Goal: Information Seeking & Learning: Learn about a topic

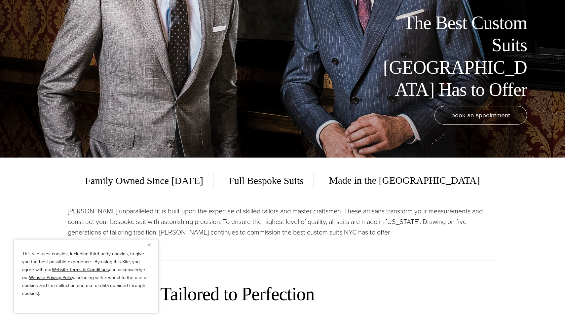
scroll to position [249, 0]
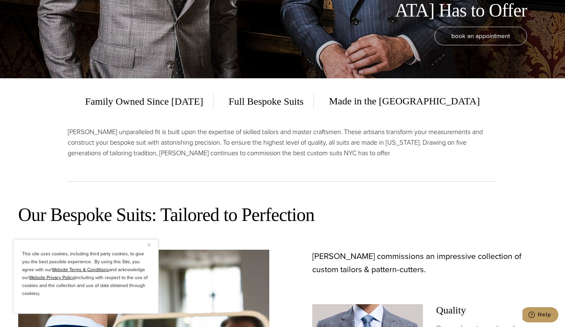
click at [148, 245] on img "Close" at bounding box center [149, 244] width 3 height 3
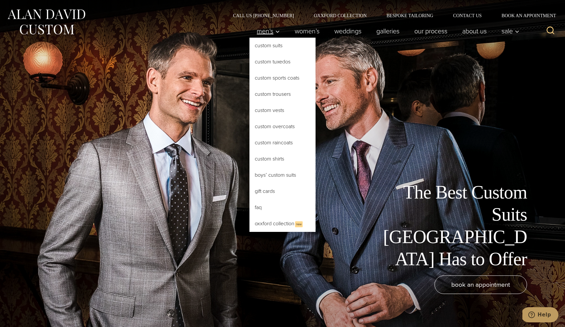
scroll to position [0, 0]
click at [270, 48] on link "Custom Suits" at bounding box center [282, 46] width 66 height 16
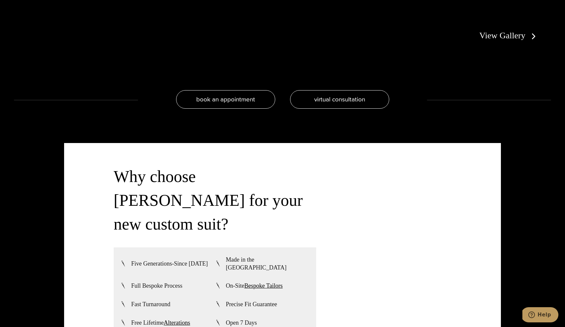
scroll to position [1611, 0]
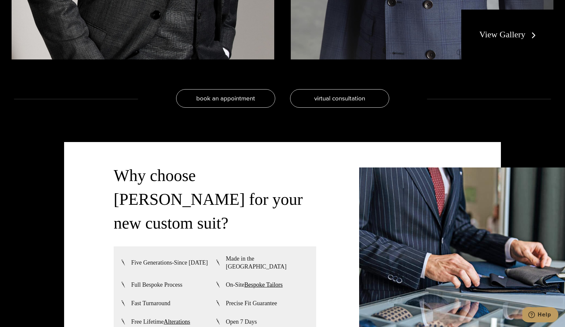
click at [495, 34] on link "View Gallery" at bounding box center [508, 35] width 59 height 10
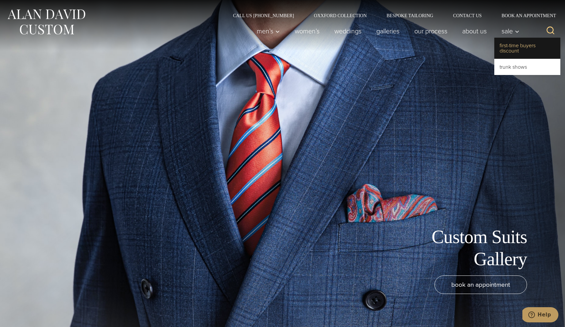
click at [514, 45] on link "First-Time Buyers Discount" at bounding box center [527, 48] width 66 height 21
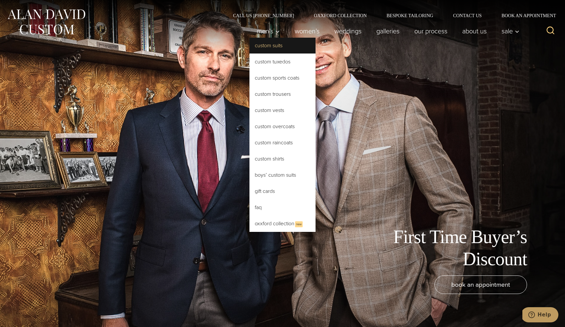
click at [271, 50] on link "Custom Suits" at bounding box center [282, 46] width 66 height 16
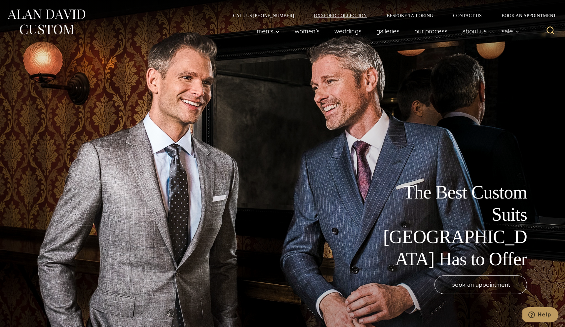
click at [329, 14] on link "Oxxford Collection" at bounding box center [340, 15] width 73 height 5
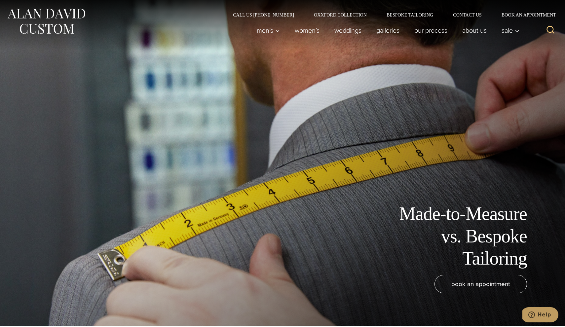
scroll to position [1, 0]
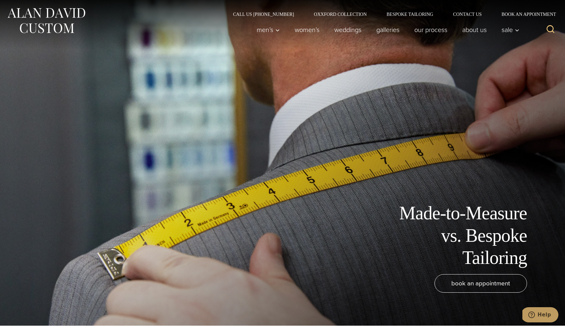
click at [67, 26] on img at bounding box center [46, 20] width 79 height 29
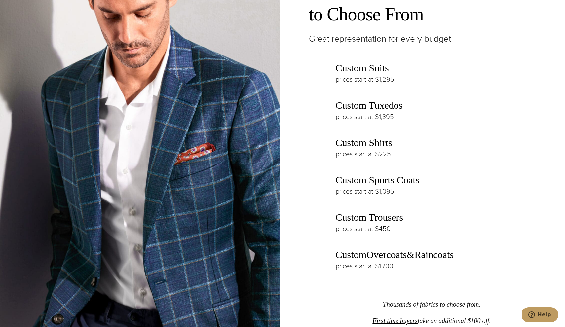
scroll to position [1038, 0]
drag, startPoint x: 330, startPoint y: 131, endPoint x: 429, endPoint y: 147, distance: 100.7
click at [429, 147] on div "Custom Suits prices start at $1,295 Custom Tuxedos prices start at $1,395 Custo…" at bounding box center [432, 165] width 246 height 218
click at [429, 148] on p "prices start at $225" at bounding box center [445, 153] width 219 height 11
drag, startPoint x: 322, startPoint y: 135, endPoint x: 447, endPoint y: 147, distance: 125.5
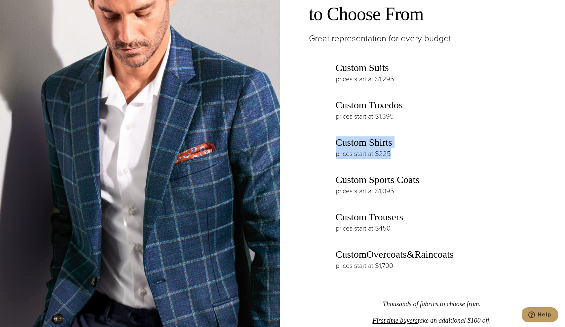
click at [449, 147] on div "Custom Suits prices start at $1,295 Custom Tuxedos prices start at $1,395 Custo…" at bounding box center [432, 165] width 246 height 218
click at [447, 148] on p "prices start at $225" at bounding box center [445, 153] width 219 height 11
drag, startPoint x: 444, startPoint y: 150, endPoint x: 328, endPoint y: 140, distance: 116.0
click at [328, 140] on div "Custom Suits prices start at $1,295 Custom Tuxedos prices start at $1,395 Custo…" at bounding box center [432, 165] width 246 height 218
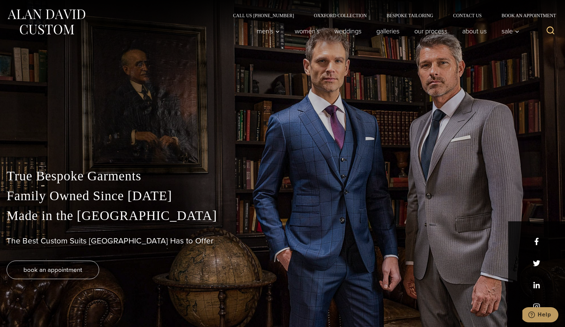
scroll to position [0, 0]
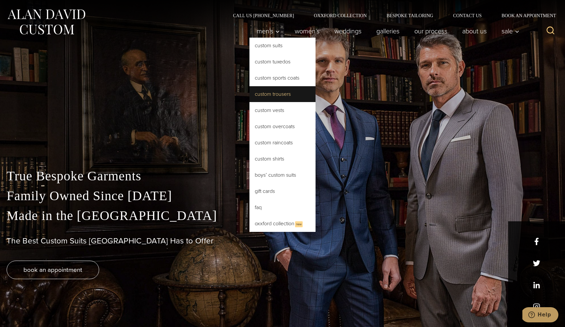
click at [267, 92] on link "Custom Trousers" at bounding box center [282, 94] width 66 height 16
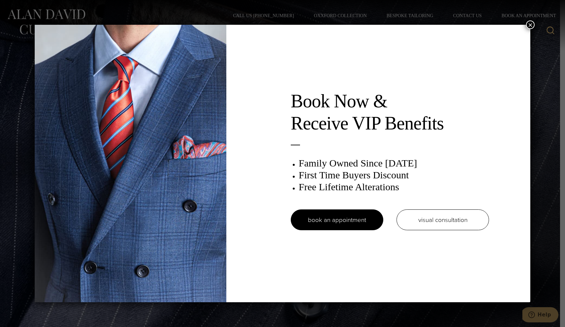
click at [529, 24] on button "×" at bounding box center [530, 24] width 9 height 9
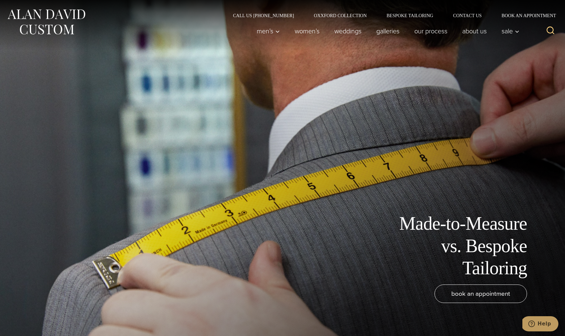
click at [74, 18] on img at bounding box center [46, 21] width 79 height 29
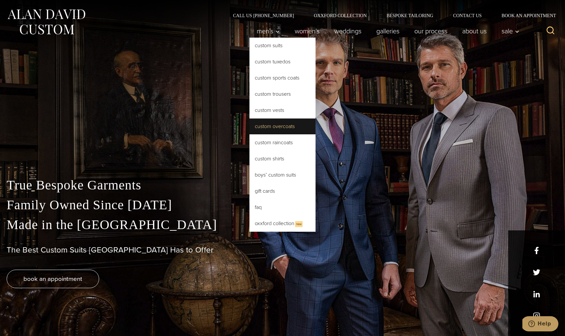
click at [275, 130] on link "Custom Overcoats" at bounding box center [282, 127] width 66 height 16
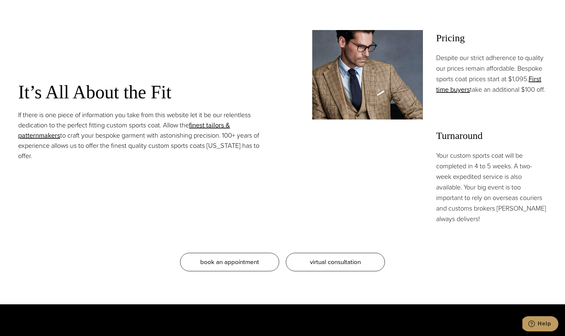
scroll to position [39, 0]
